Goal: Task Accomplishment & Management: Manage account settings

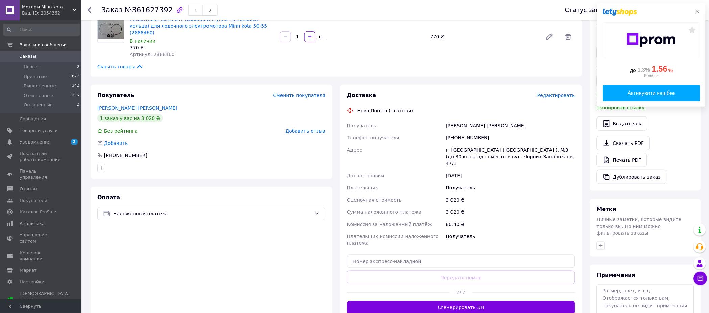
scroll to position [150, 0]
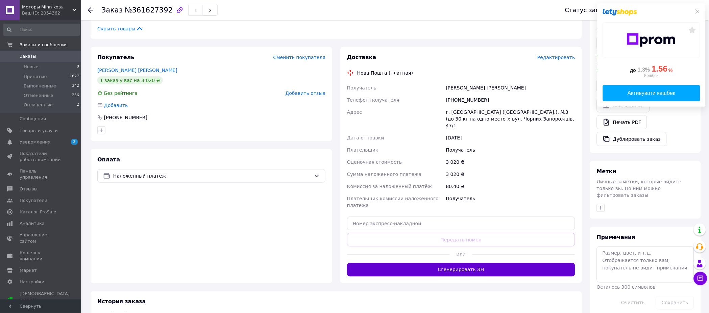
click at [514, 263] on button "Сгенерировать ЭН" at bounding box center [461, 270] width 228 height 14
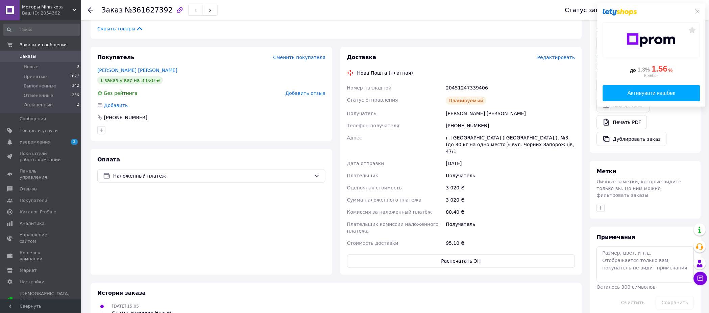
click at [119, 203] on div "Оплата Наложенный платеж" at bounding box center [211, 212] width 241 height 126
click at [75, 75] on span "1827" at bounding box center [74, 77] width 9 height 6
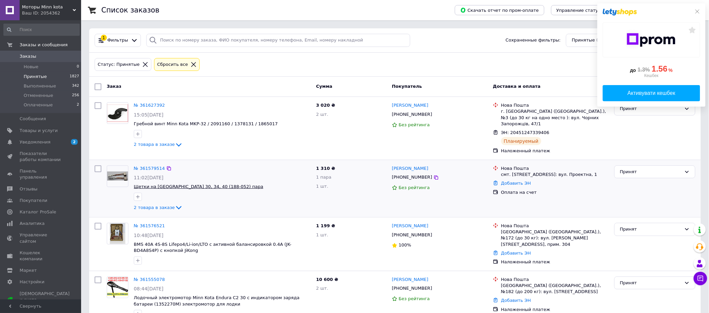
click at [185, 184] on span "Щетки на [GEOGRAPHIC_DATA] 30, 34, 40 (188-052) пара" at bounding box center [198, 186] width 129 height 5
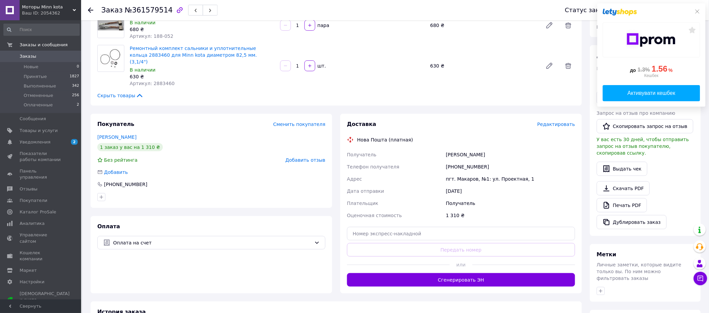
scroll to position [75, 0]
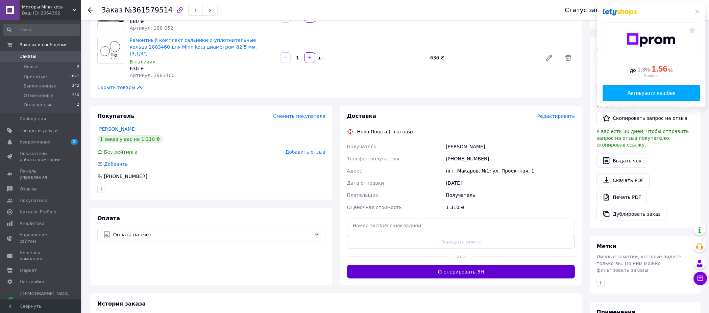
click at [422, 265] on button "Сгенерировать ЭН" at bounding box center [461, 272] width 228 height 14
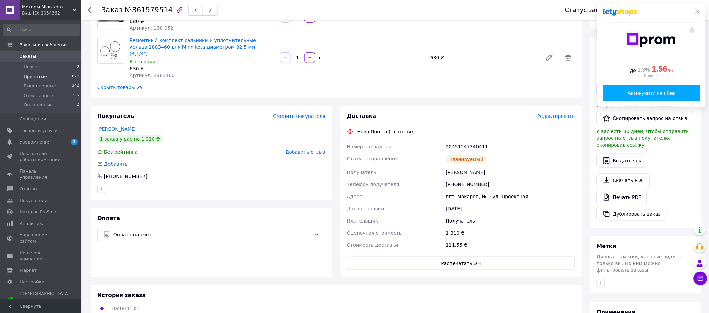
click at [37, 76] on span "Принятые" at bounding box center [35, 77] width 23 height 6
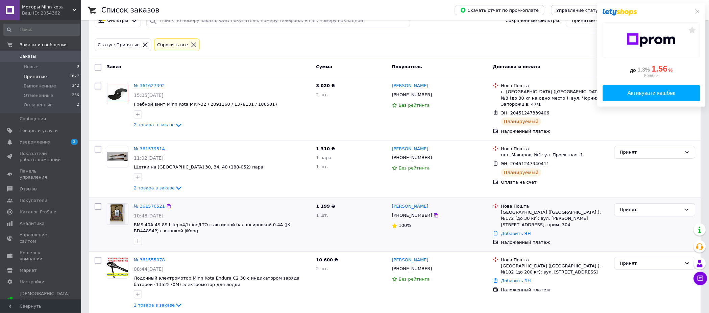
scroll to position [21, 0]
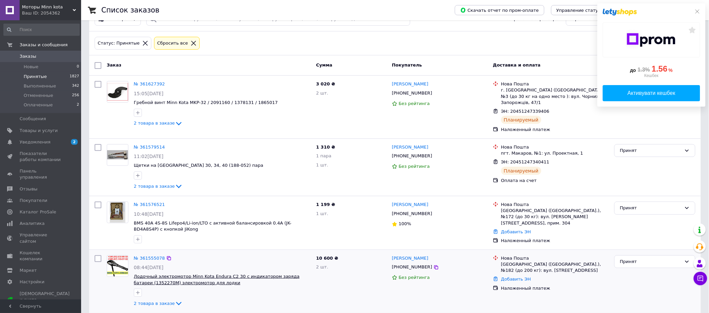
click at [246, 274] on span "Лодочный электромотор Minn Kota Endura C2 30 с индикатором заряда батареи (1352…" at bounding box center [217, 279] width 166 height 11
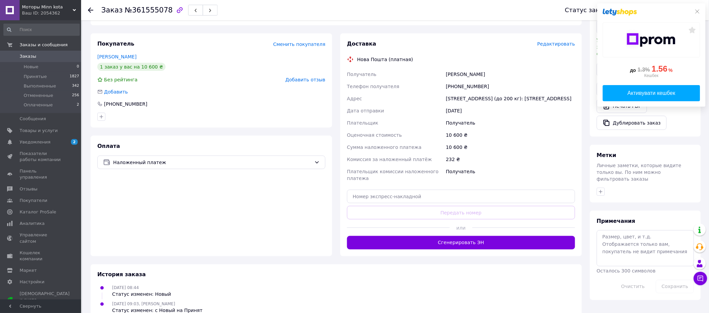
scroll to position [181, 0]
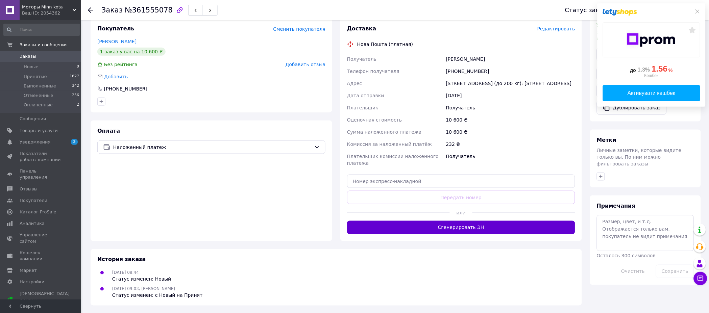
click at [502, 226] on button "Сгенерировать ЭН" at bounding box center [461, 228] width 228 height 14
